Goal: Browse casually

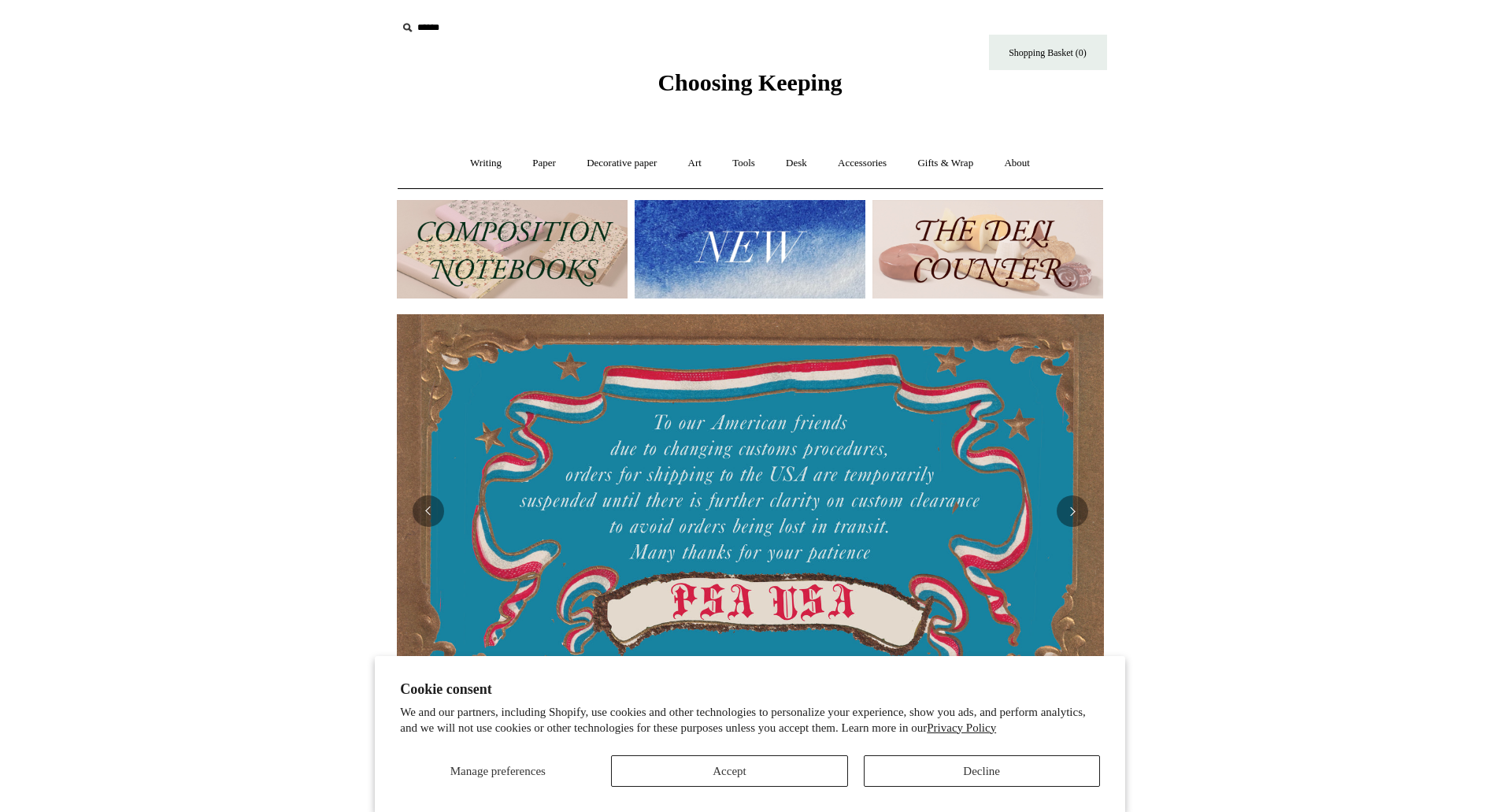
click at [927, 800] on section "Cookie consent We and our partners, including Shopify, use cookies and other te…" at bounding box center [750, 733] width 750 height 156
click at [930, 785] on button "Decline" at bounding box center [982, 770] width 236 height 31
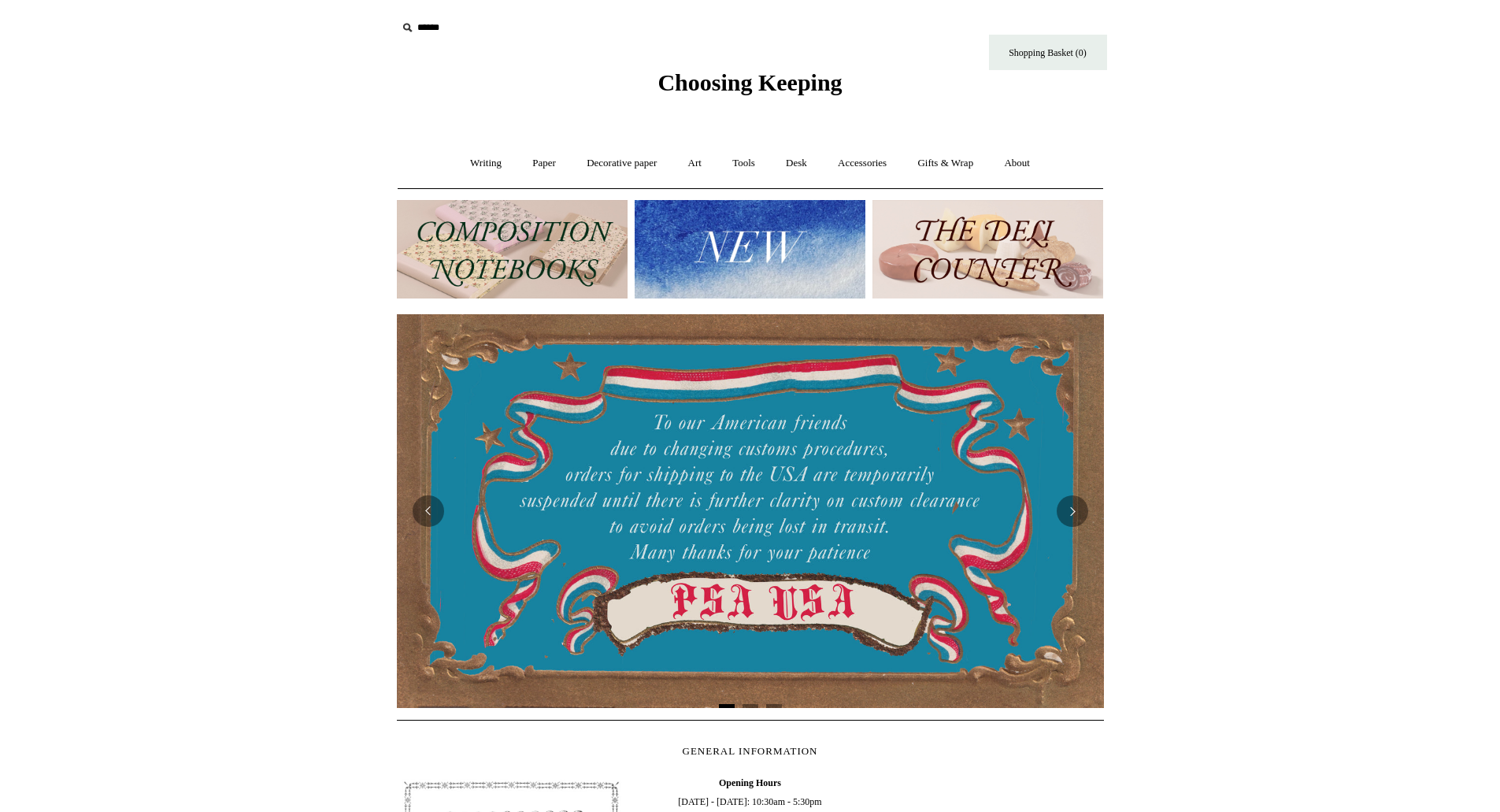
click at [747, 248] on img at bounding box center [750, 250] width 231 height 98
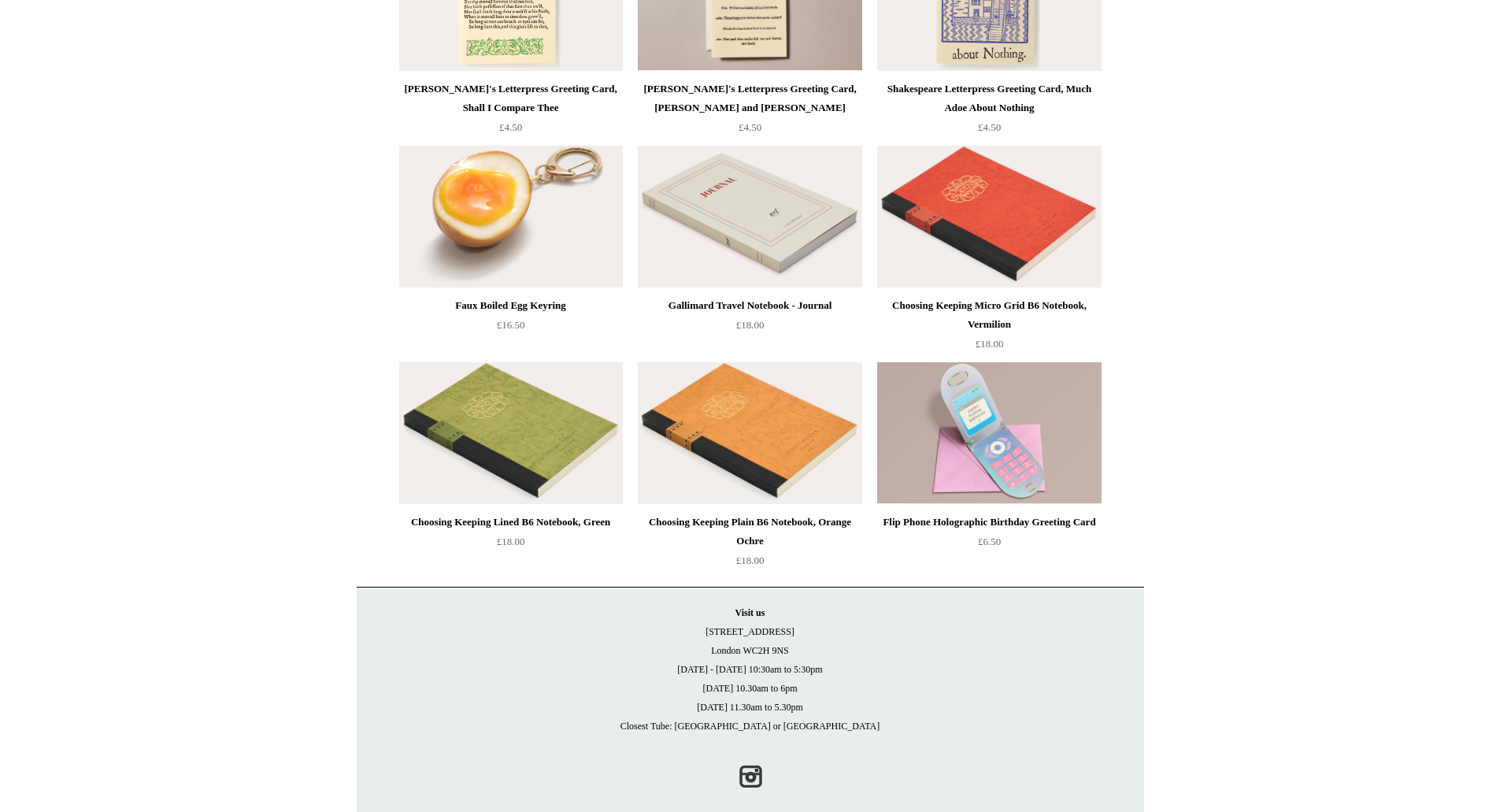
scroll to position [3328, 0]
